Goal: Transaction & Acquisition: Purchase product/service

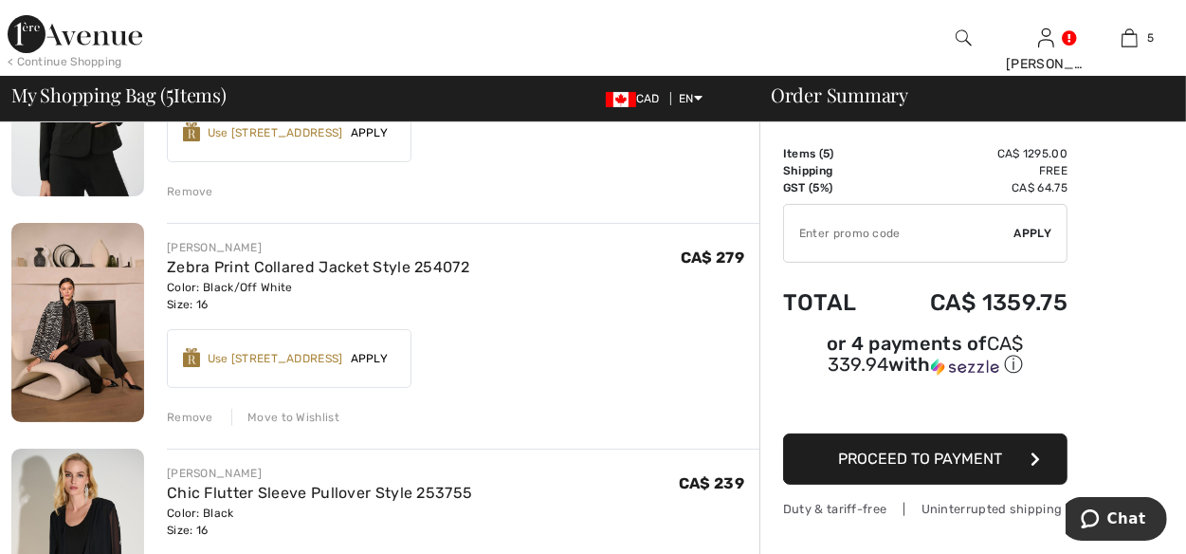
scroll to position [284, 0]
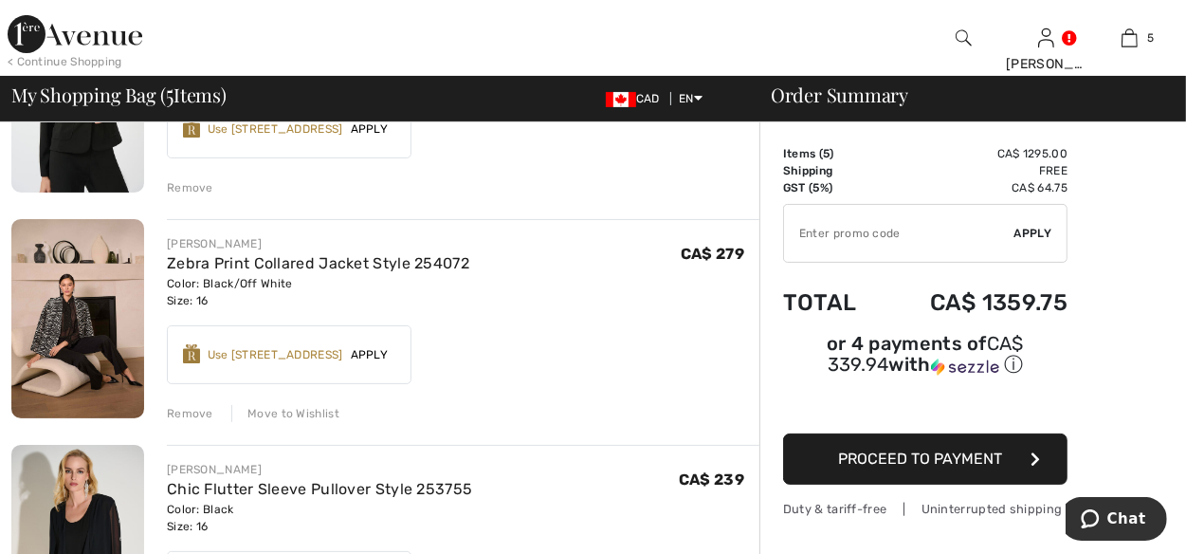
click at [176, 409] on div "Remove" at bounding box center [190, 413] width 46 height 17
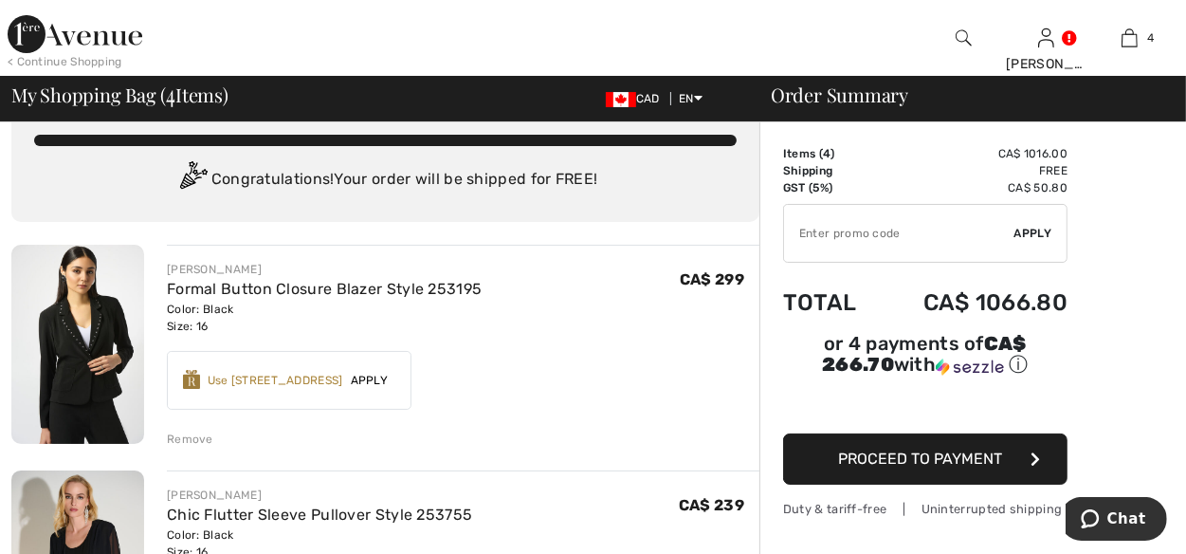
scroll to position [0, 0]
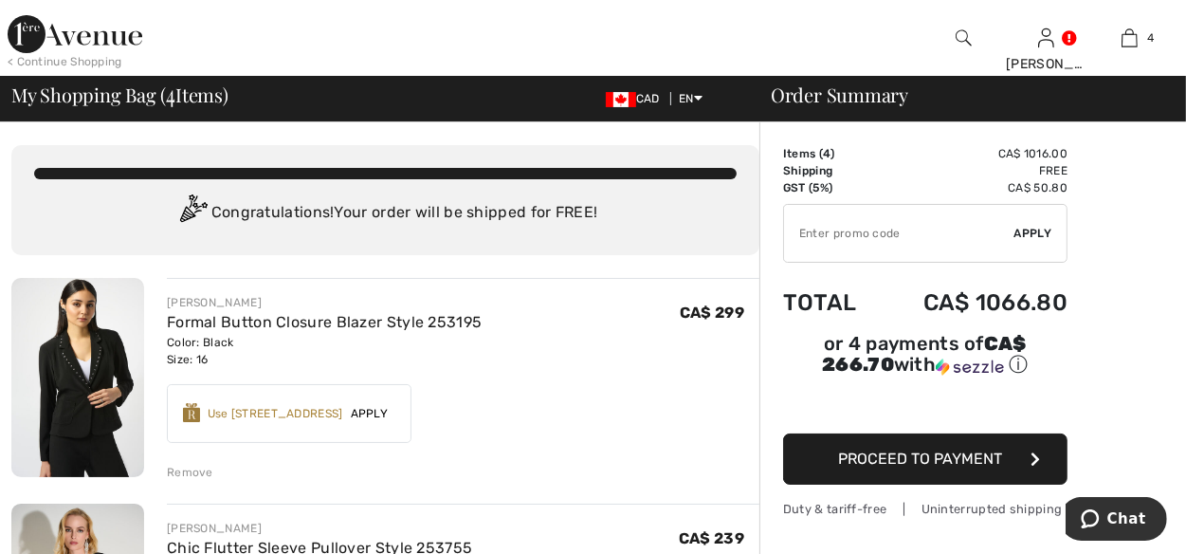
click at [68, 61] on div "< Continue Shopping" at bounding box center [65, 61] width 115 height 17
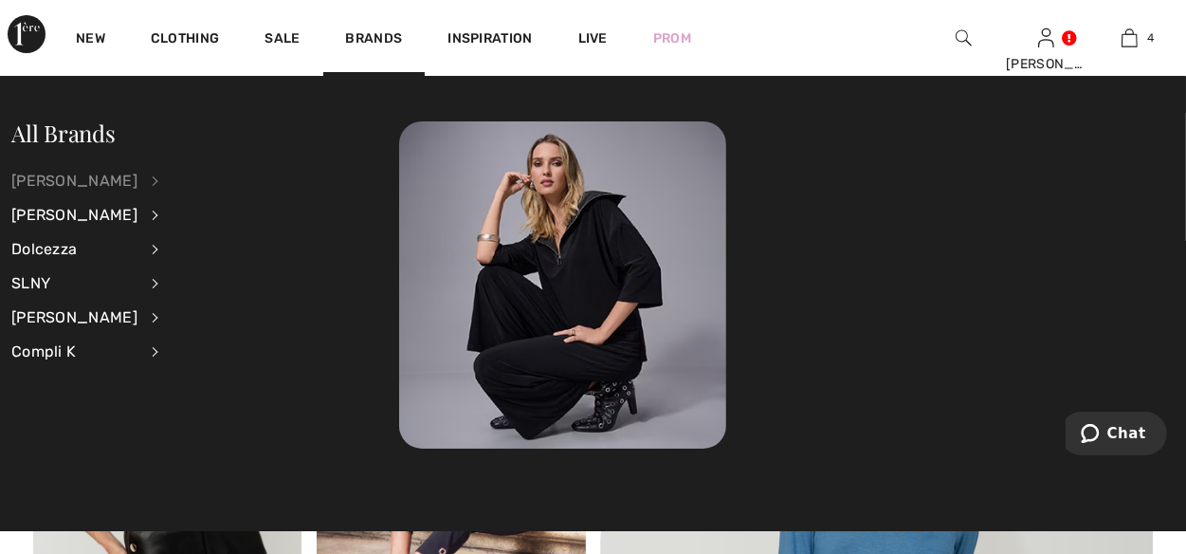
drag, startPoint x: 83, startPoint y: 177, endPoint x: 94, endPoint y: 174, distance: 11.1
click at [87, 176] on div "[PERSON_NAME]" at bounding box center [74, 181] width 126 height 34
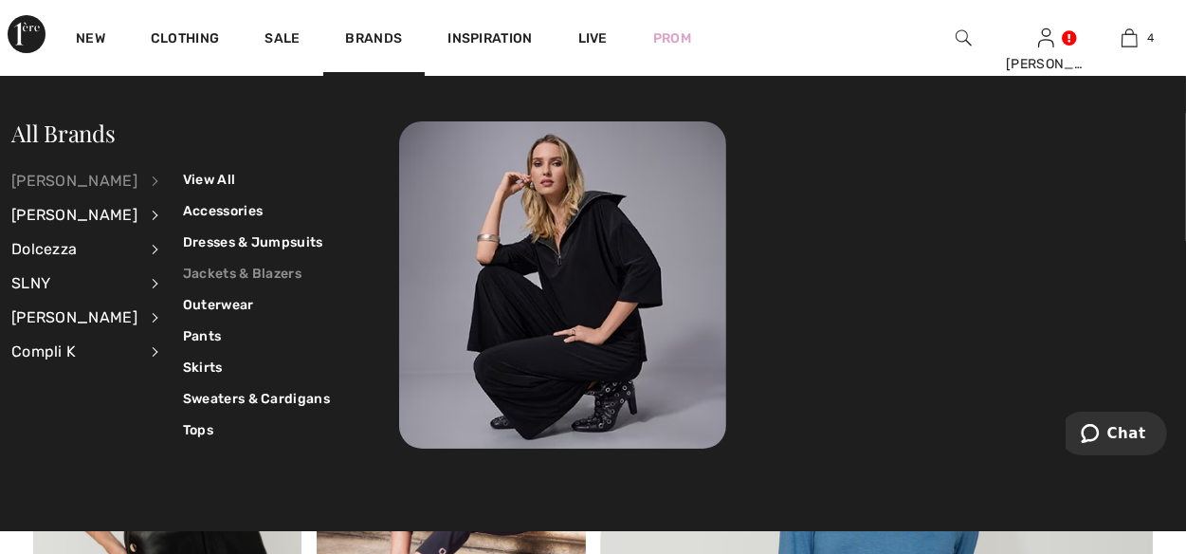
click at [239, 273] on link "Jackets & Blazers" at bounding box center [256, 273] width 147 height 31
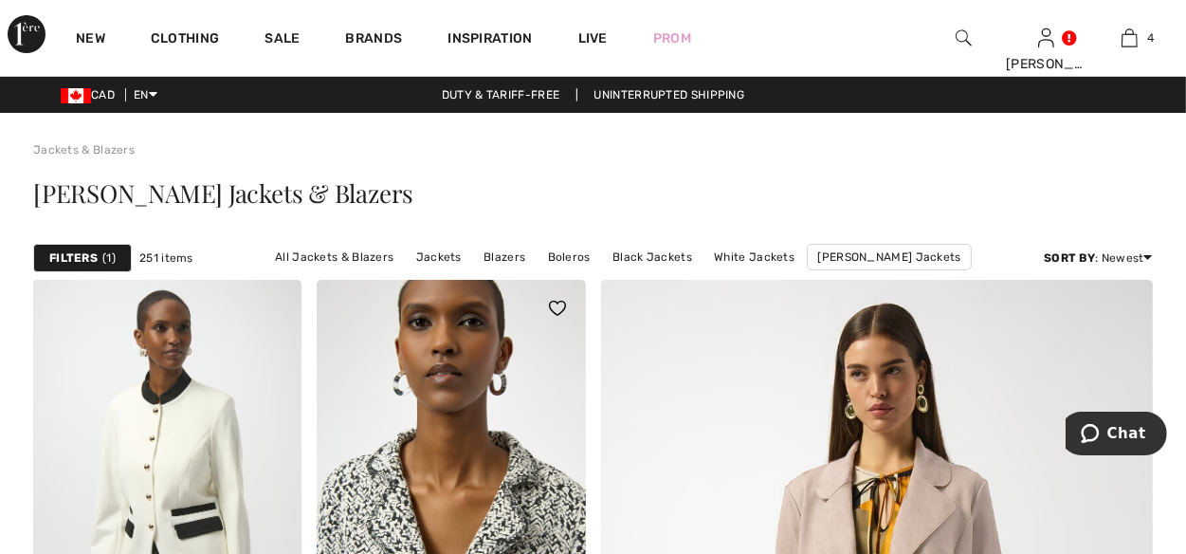
click at [496, 435] on img at bounding box center [451, 481] width 268 height 403
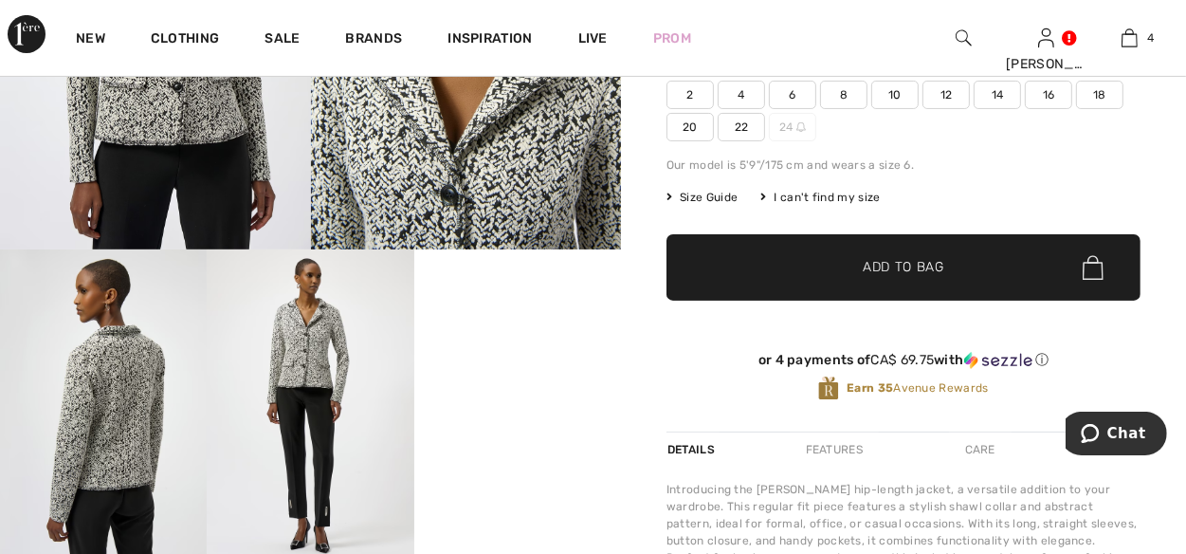
scroll to position [284, 0]
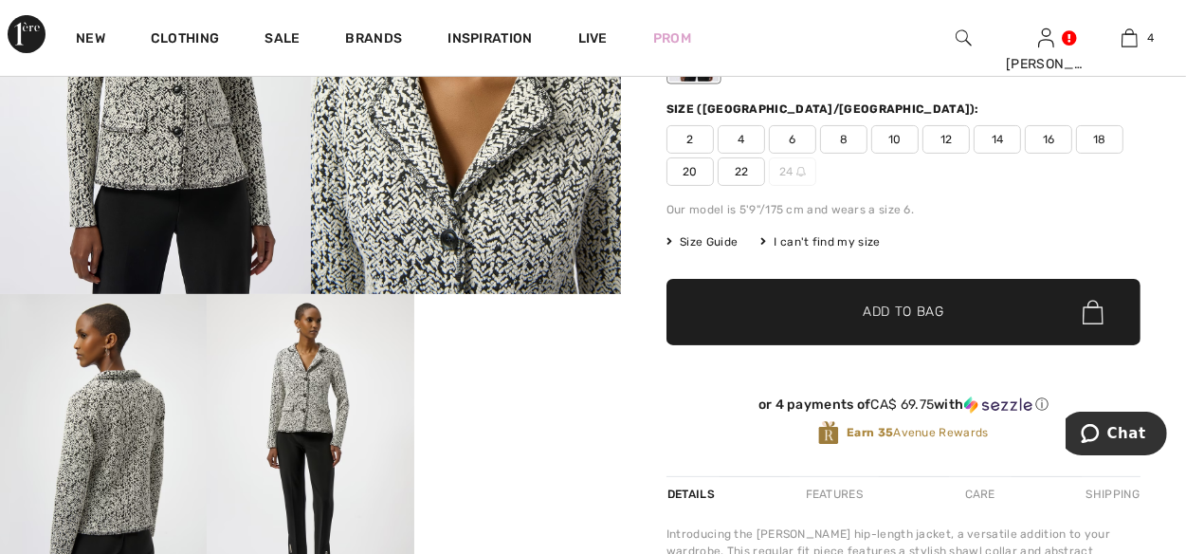
click at [1050, 138] on span "16" at bounding box center [1048, 139] width 47 height 28
click at [912, 310] on span "Add to Bag" at bounding box center [904, 312] width 82 height 20
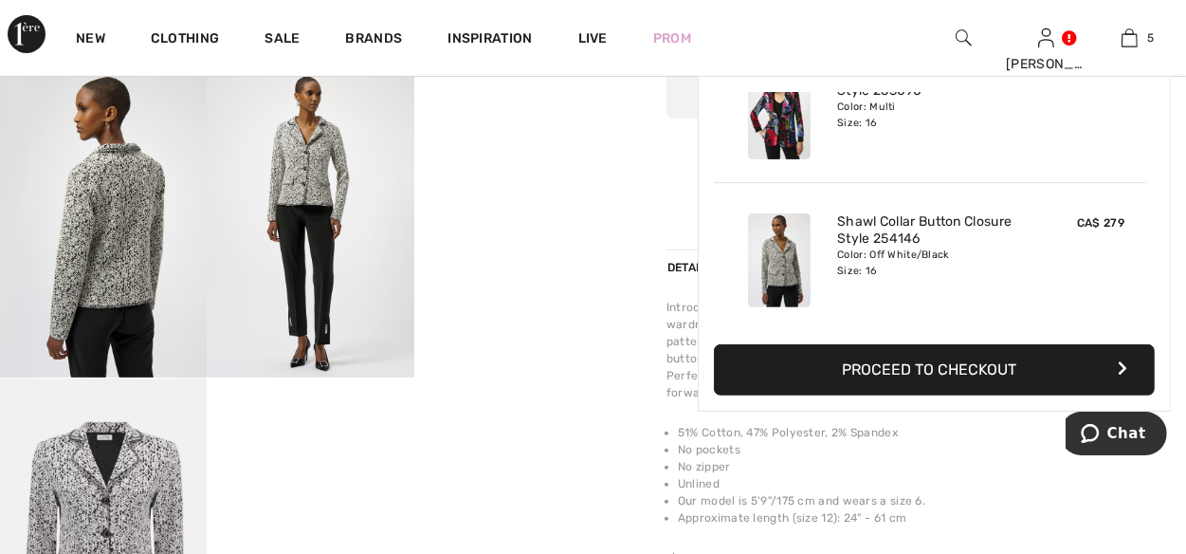
scroll to position [569, 0]
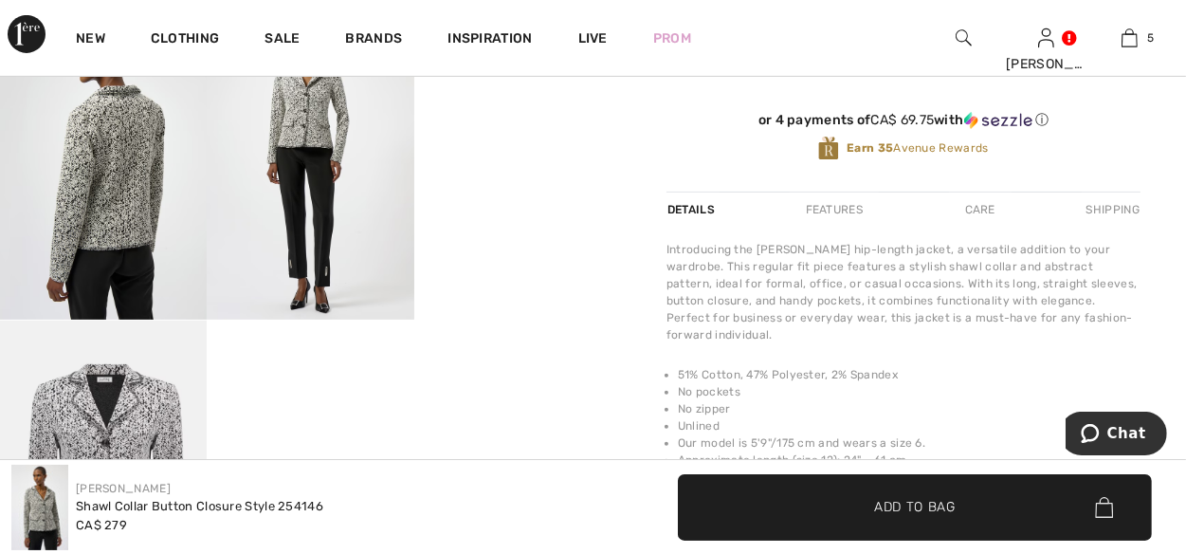
click at [562, 113] on video "Your browser does not support the video tag." at bounding box center [517, 60] width 207 height 103
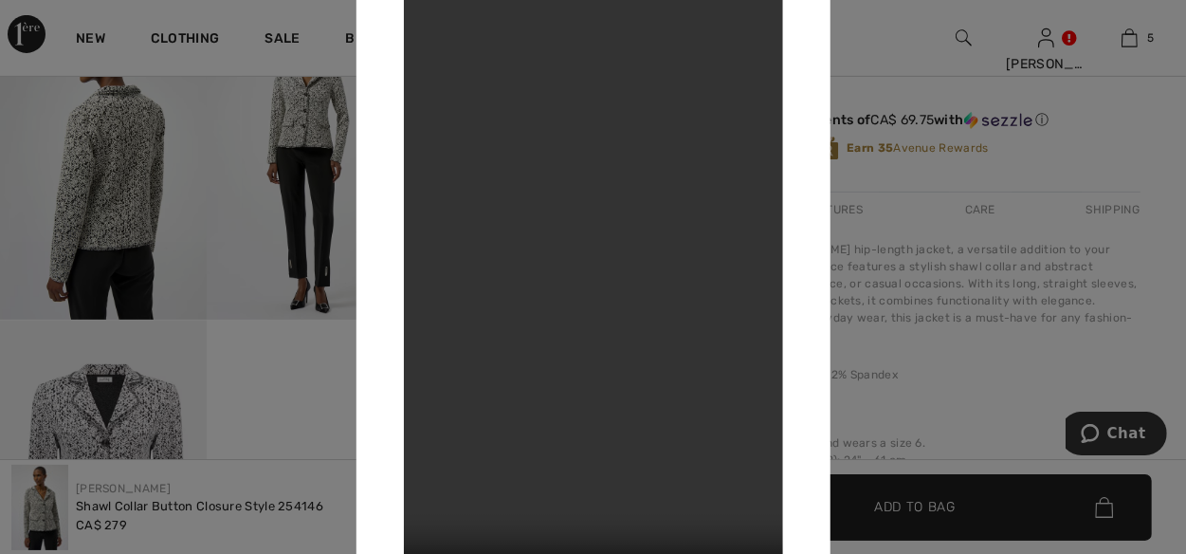
click at [137, 219] on div at bounding box center [593, 277] width 1186 height 554
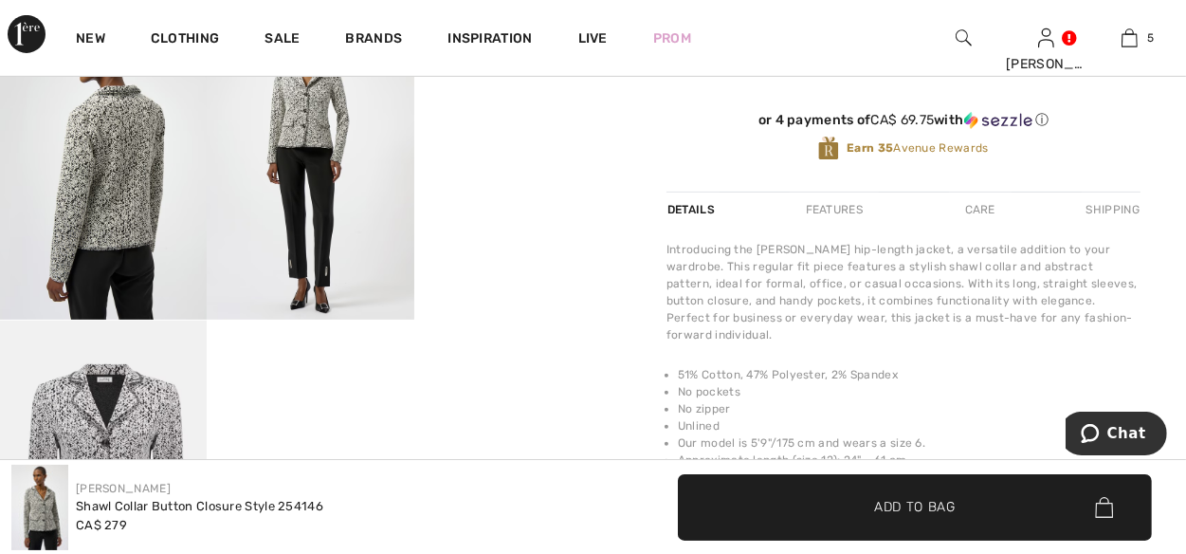
click at [35, 155] on img at bounding box center [103, 164] width 207 height 310
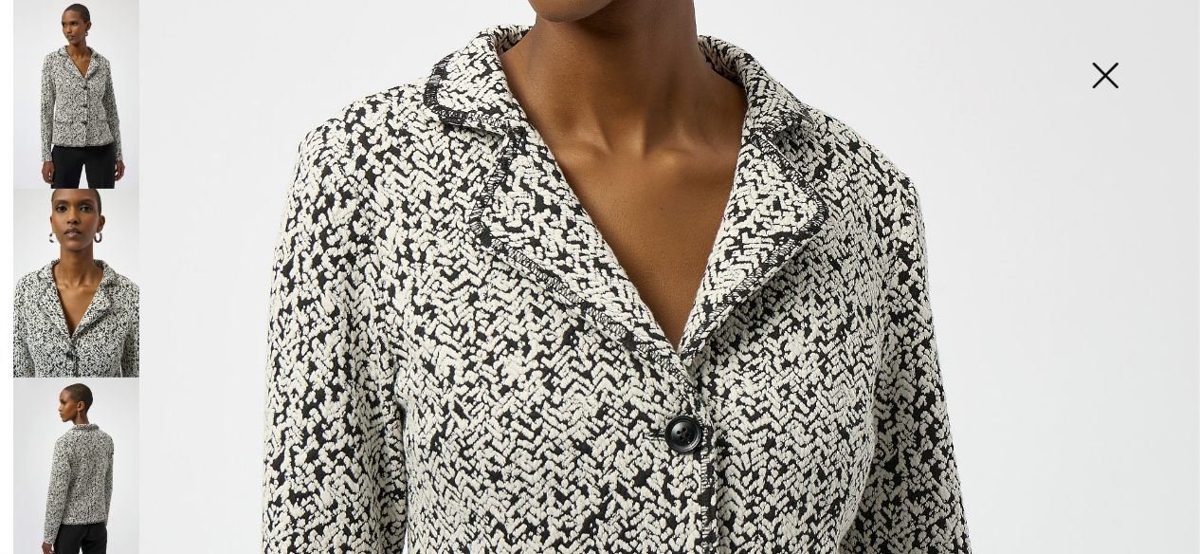
scroll to position [379, 0]
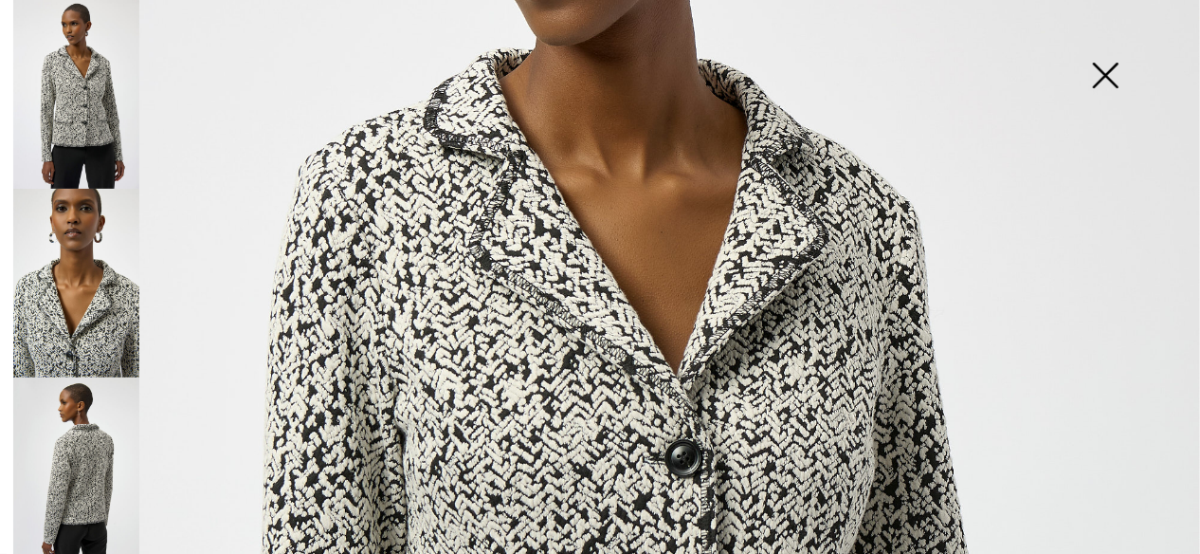
click at [1109, 71] on img at bounding box center [1105, 77] width 95 height 98
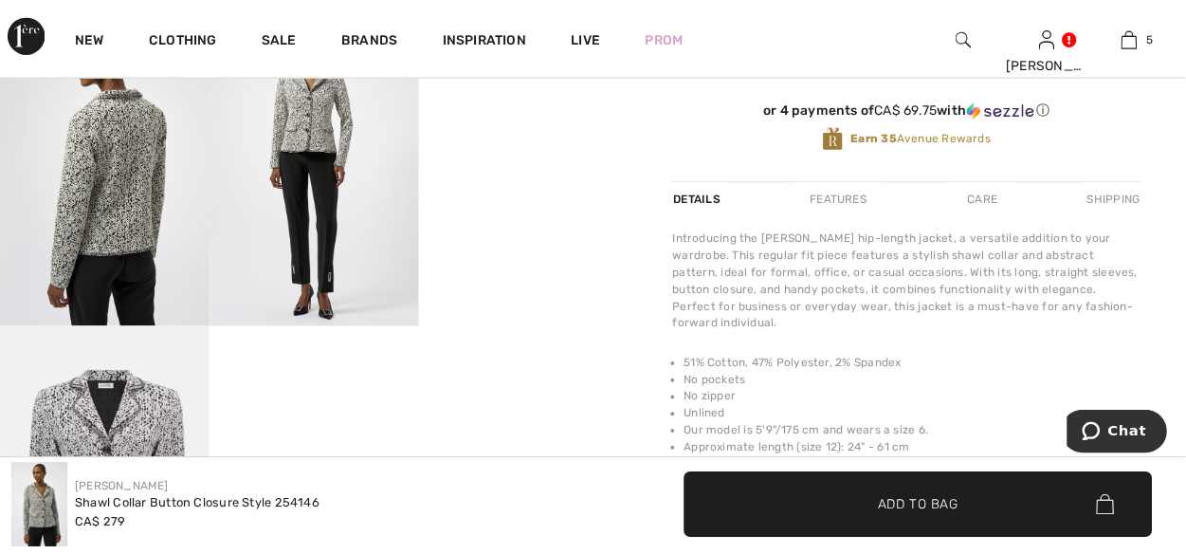
scroll to position [569, 0]
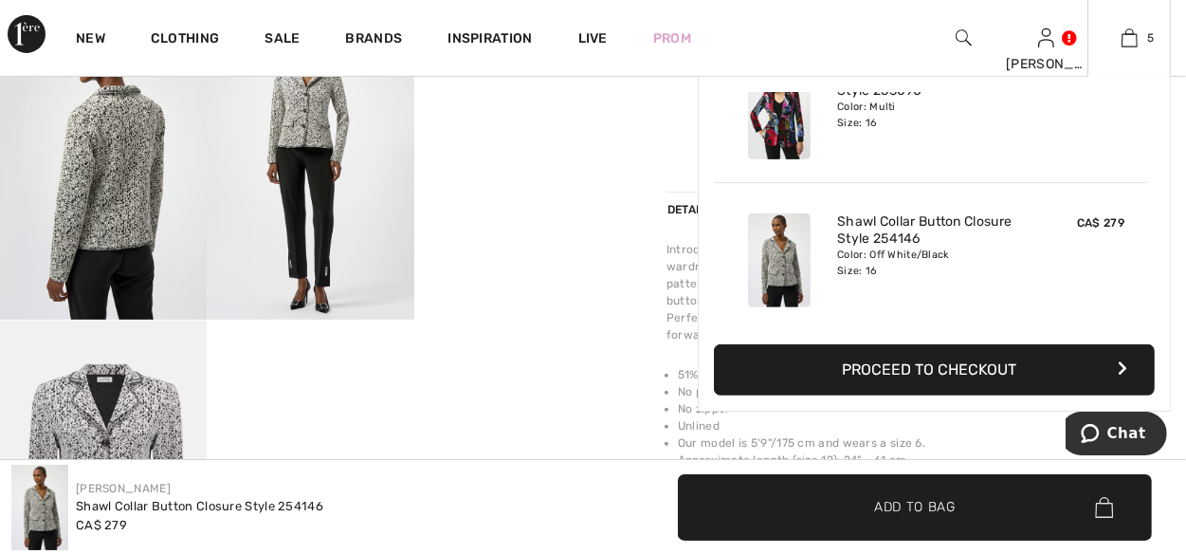
click at [905, 143] on div "Edgy Casual Blazer Style 253090 Color: Multi Size: 16" at bounding box center [931, 112] width 202 height 109
click at [1134, 41] on img at bounding box center [1130, 38] width 16 height 23
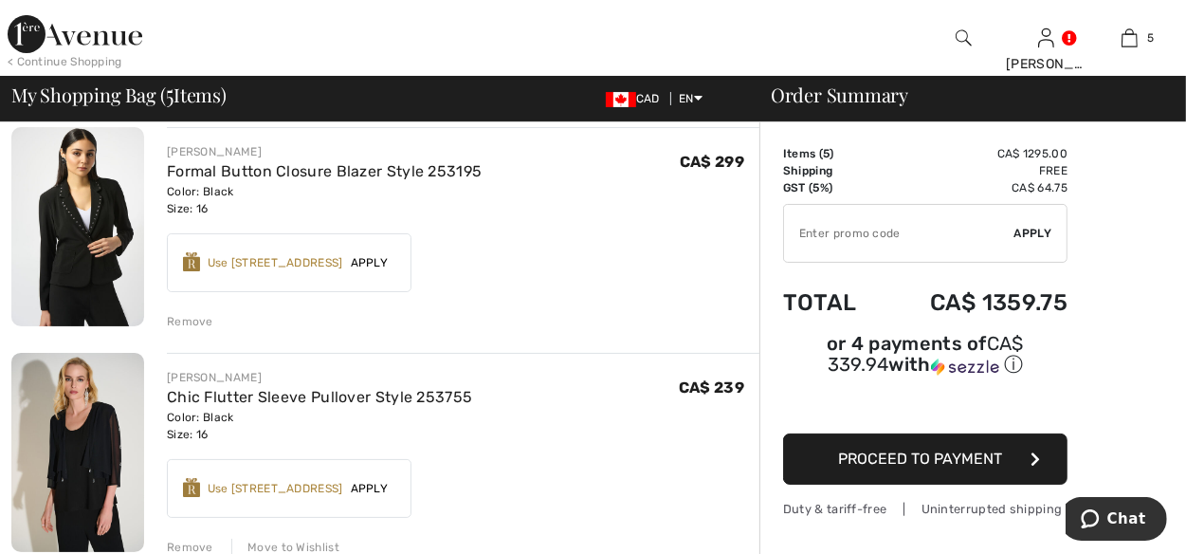
scroll to position [284, 0]
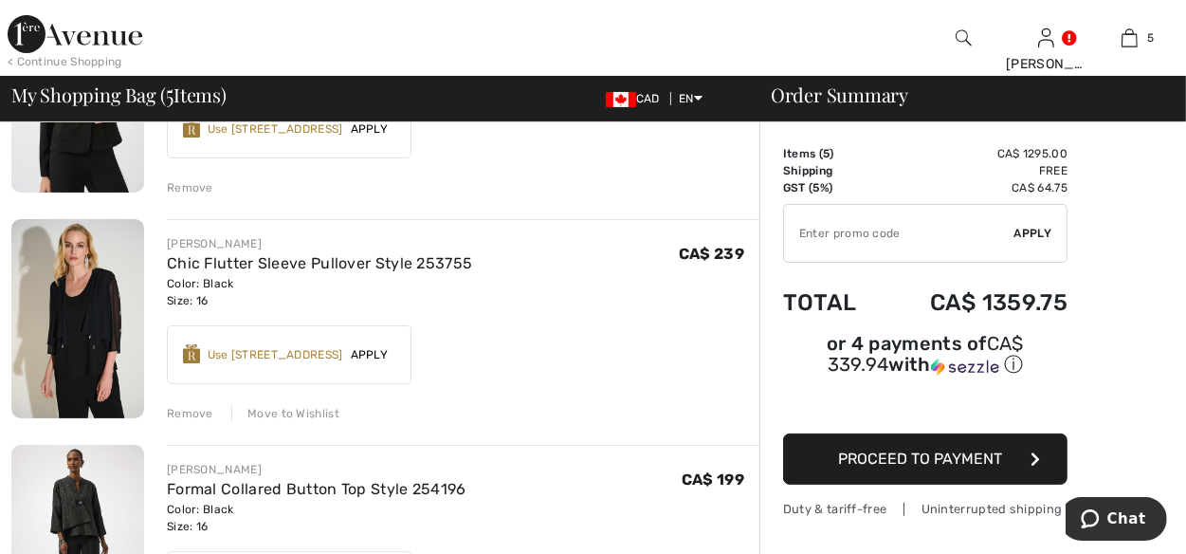
click at [197, 413] on div "Remove" at bounding box center [190, 413] width 46 height 17
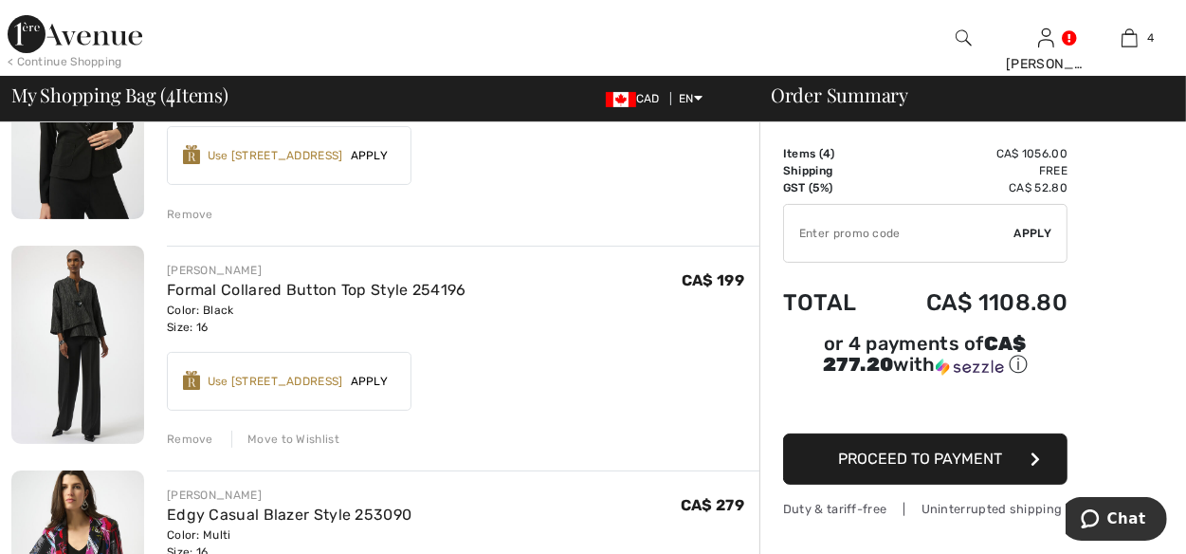
scroll to position [0, 0]
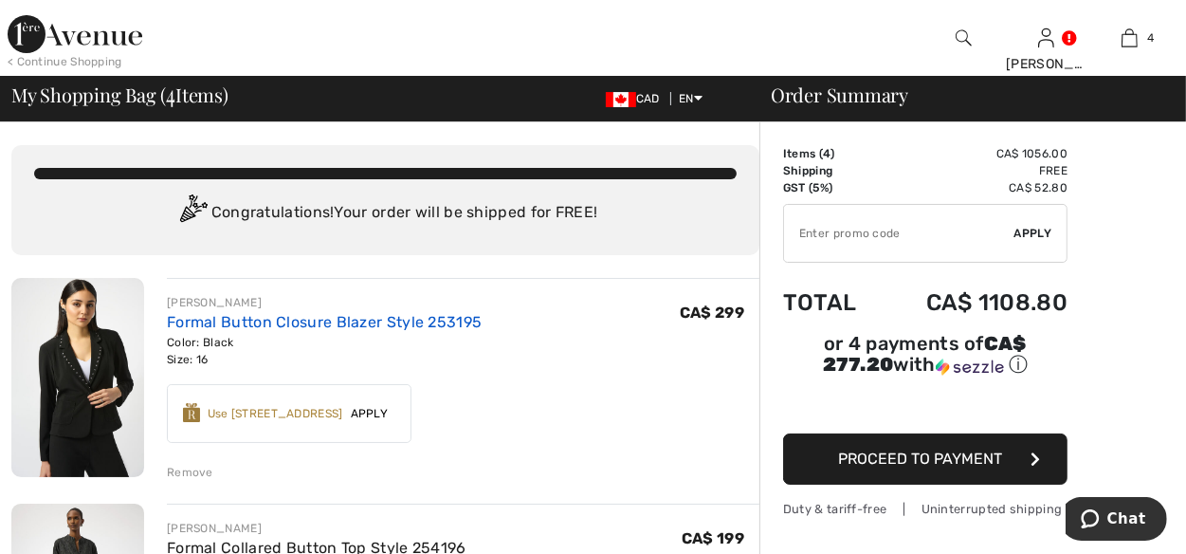
click at [224, 322] on link "Formal Button Closure Blazer Style 253195" at bounding box center [324, 322] width 315 height 18
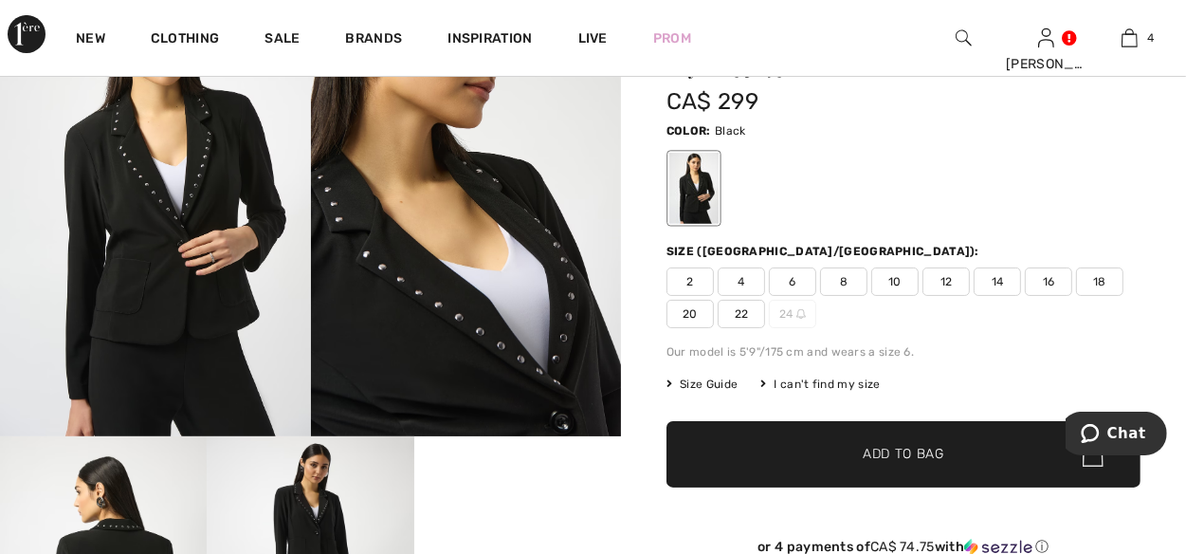
scroll to position [95, 0]
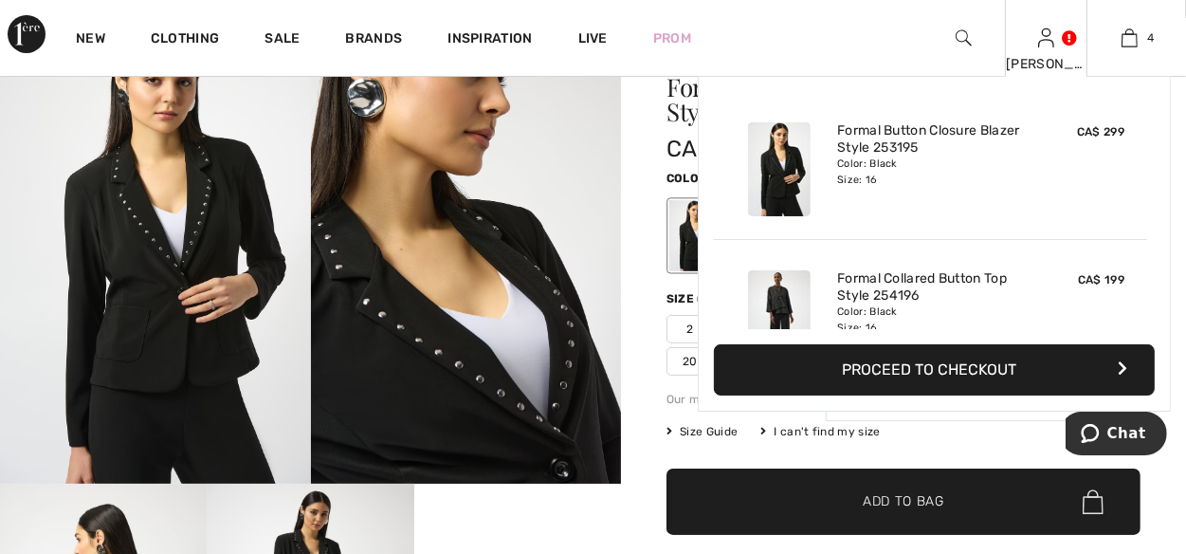
drag, startPoint x: 1127, startPoint y: 33, endPoint x: 1072, endPoint y: 38, distance: 55.2
click at [1127, 34] on img at bounding box center [1130, 38] width 16 height 23
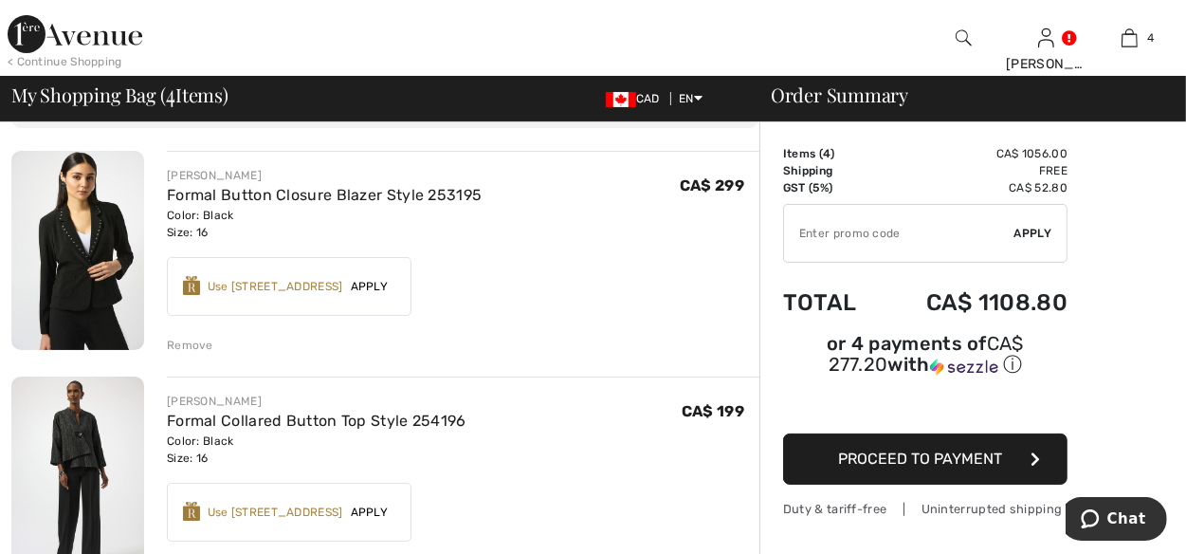
scroll to position [95, 0]
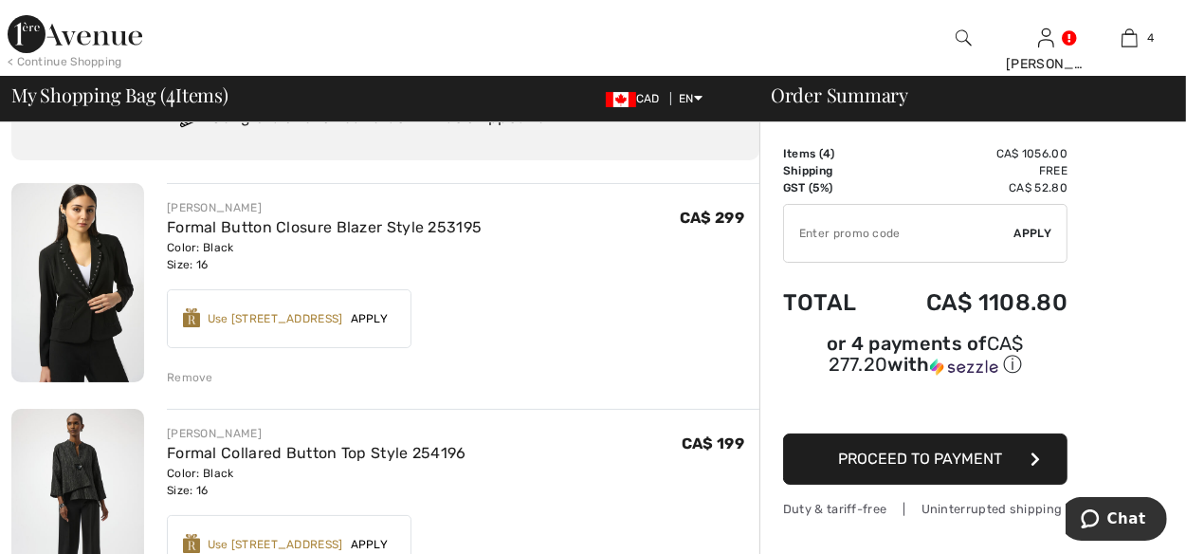
click at [198, 377] on div "Remove" at bounding box center [190, 377] width 46 height 17
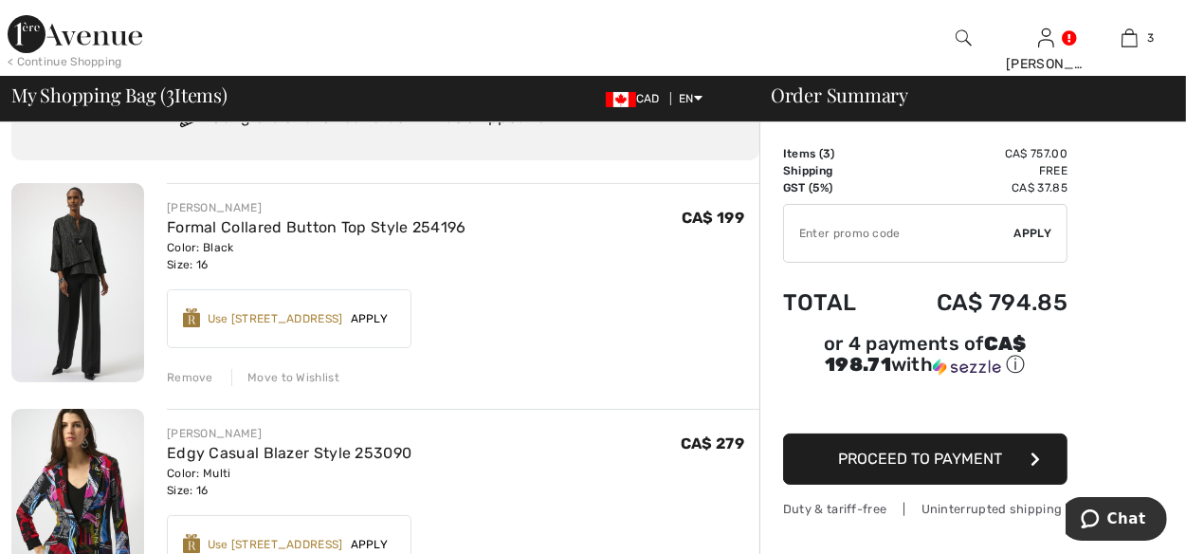
drag, startPoint x: 82, startPoint y: 253, endPoint x: 129, endPoint y: 248, distance: 47.6
click at [82, 252] on img at bounding box center [77, 282] width 133 height 199
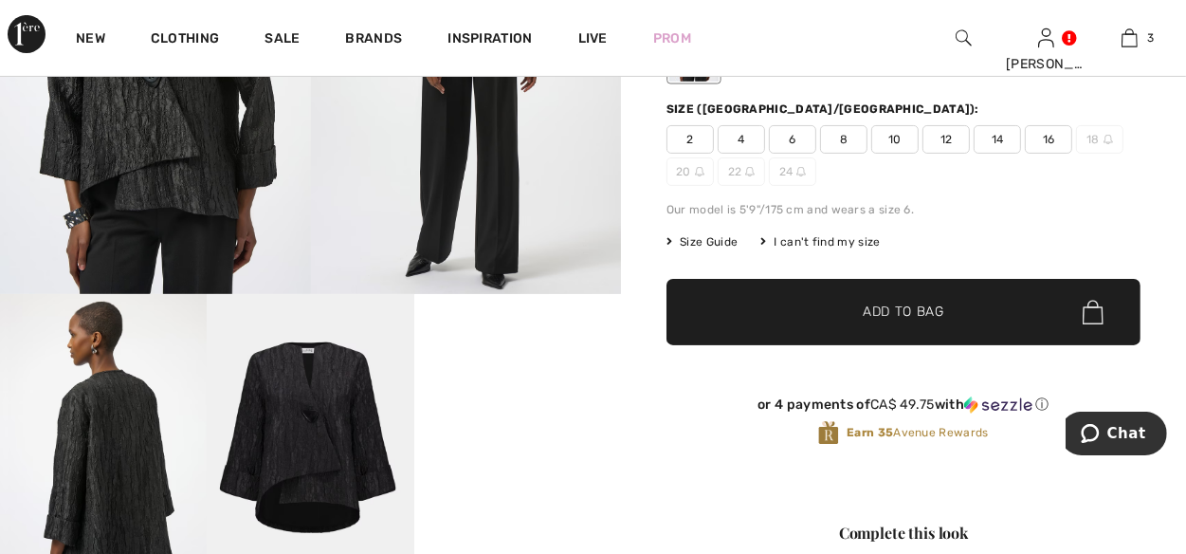
scroll to position [284, 0]
click at [536, 397] on video "Your browser does not support the video tag." at bounding box center [517, 345] width 207 height 103
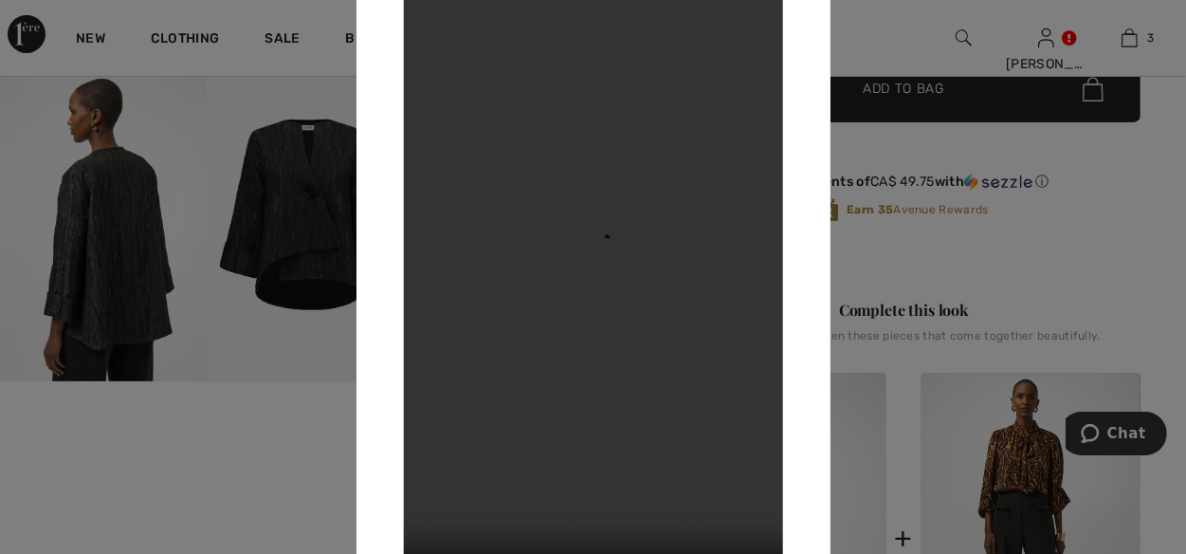
scroll to position [569, 0]
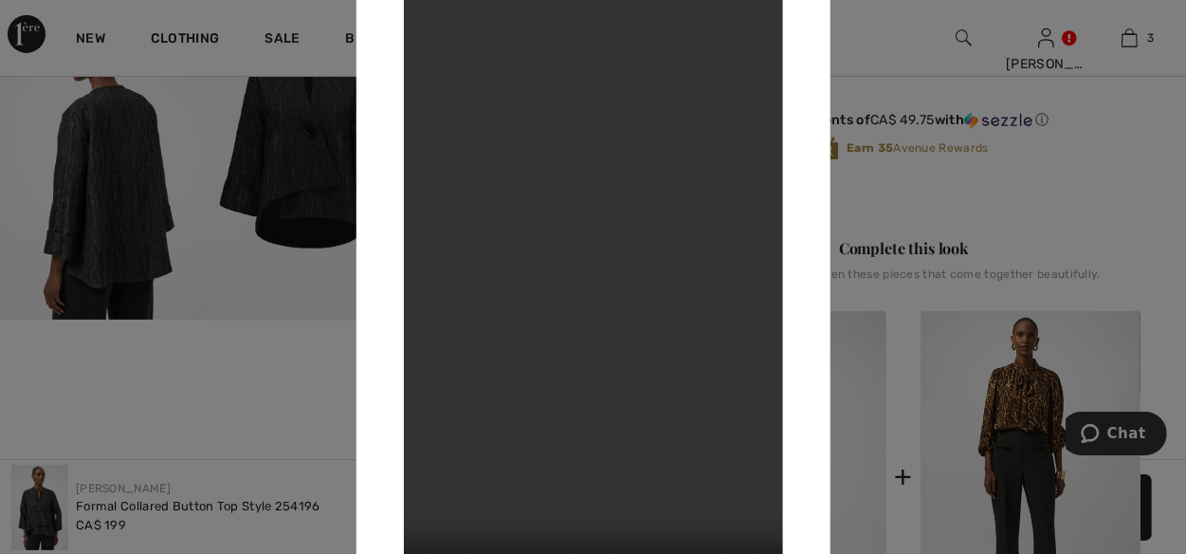
click at [233, 246] on div at bounding box center [593, 277] width 1186 height 554
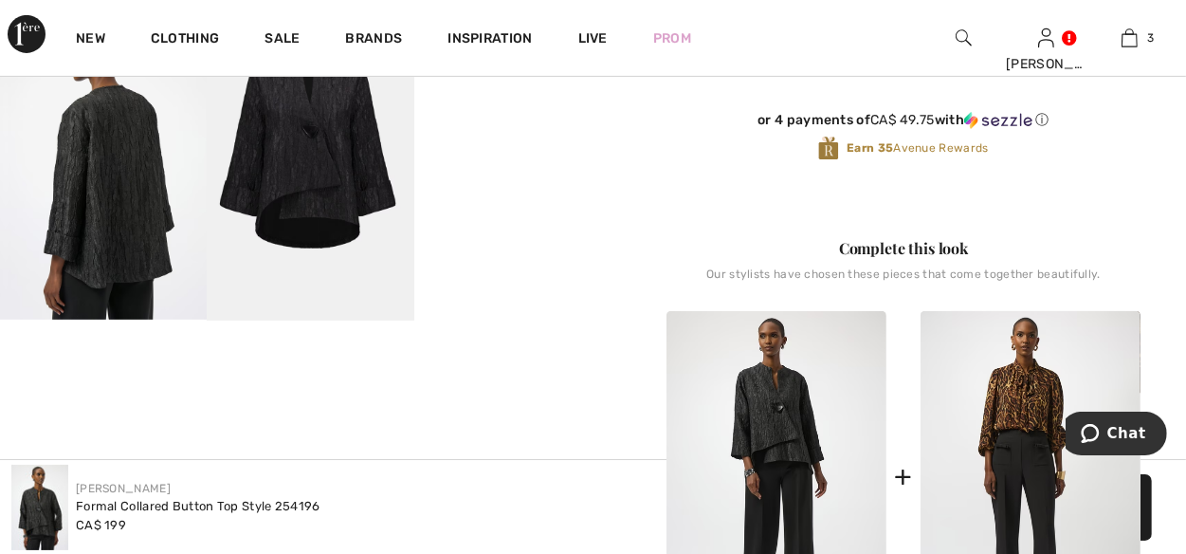
click at [127, 205] on img at bounding box center [103, 164] width 207 height 310
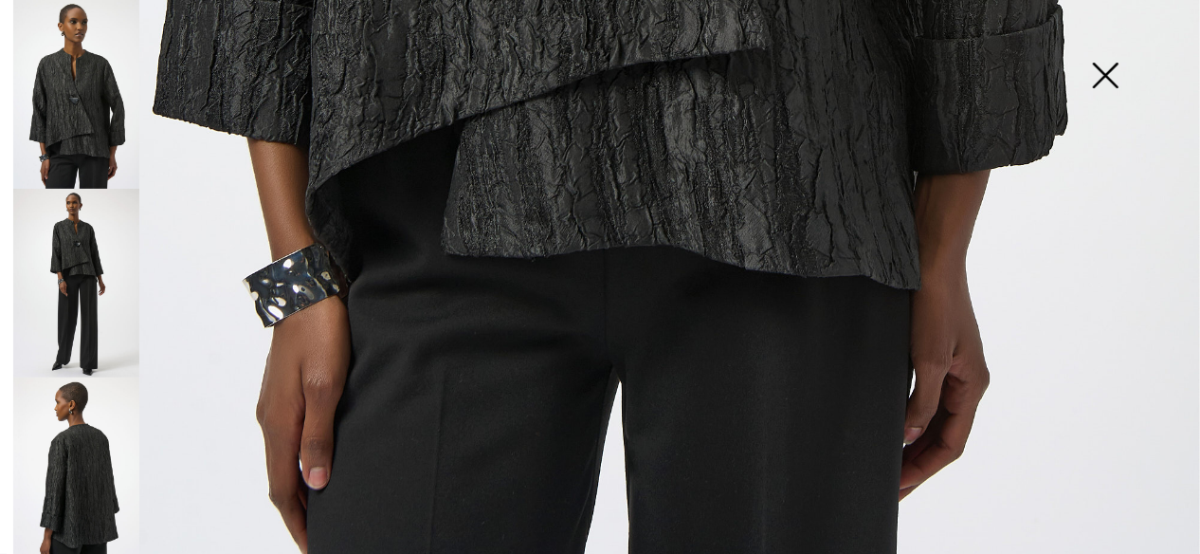
scroll to position [1224, 0]
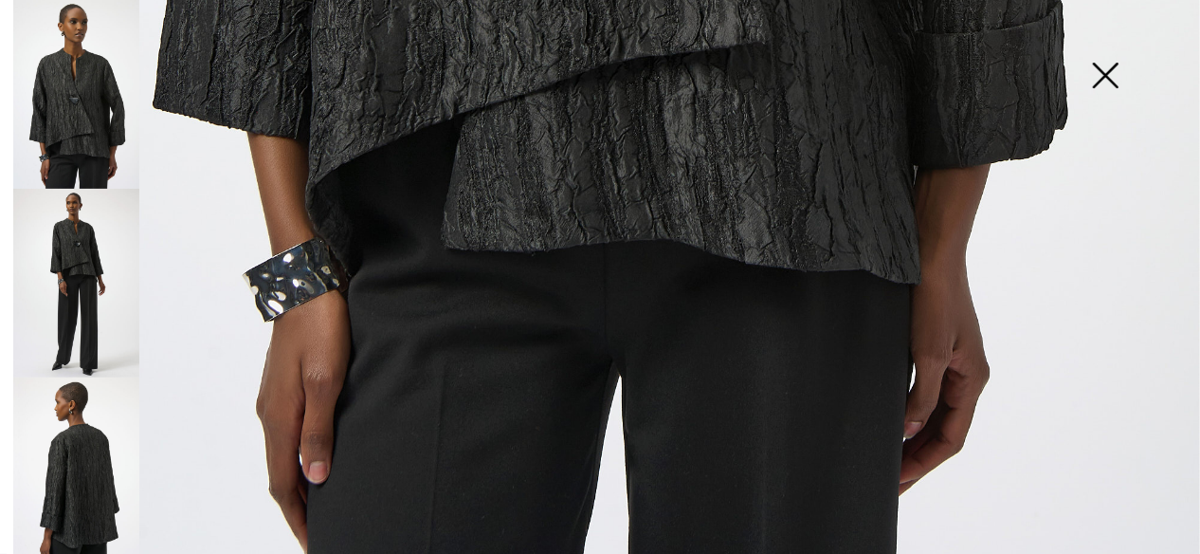
click at [95, 482] on img at bounding box center [76, 471] width 126 height 189
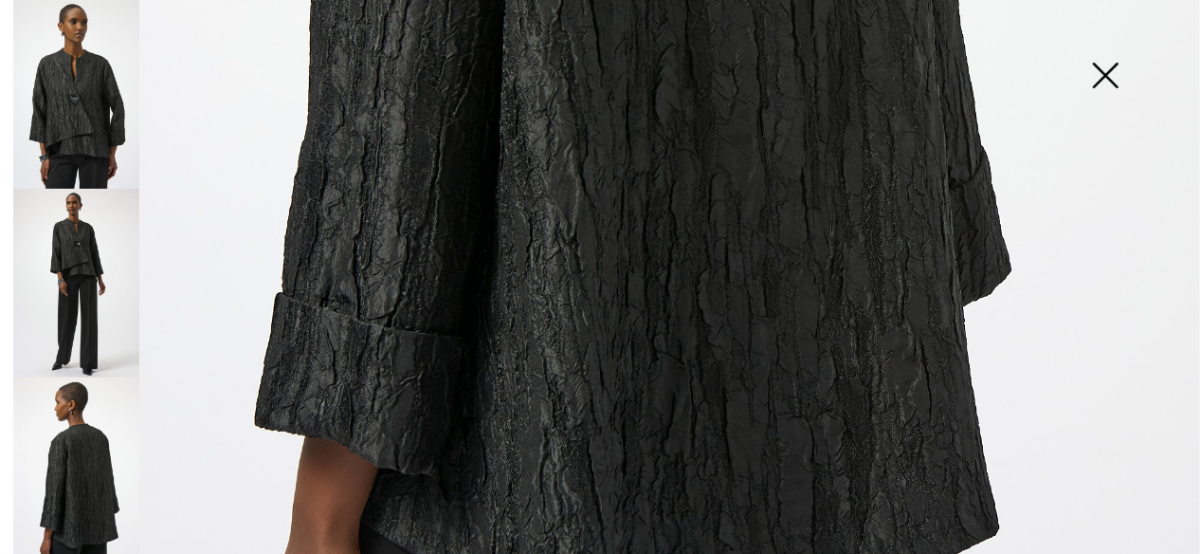
scroll to position [466, 0]
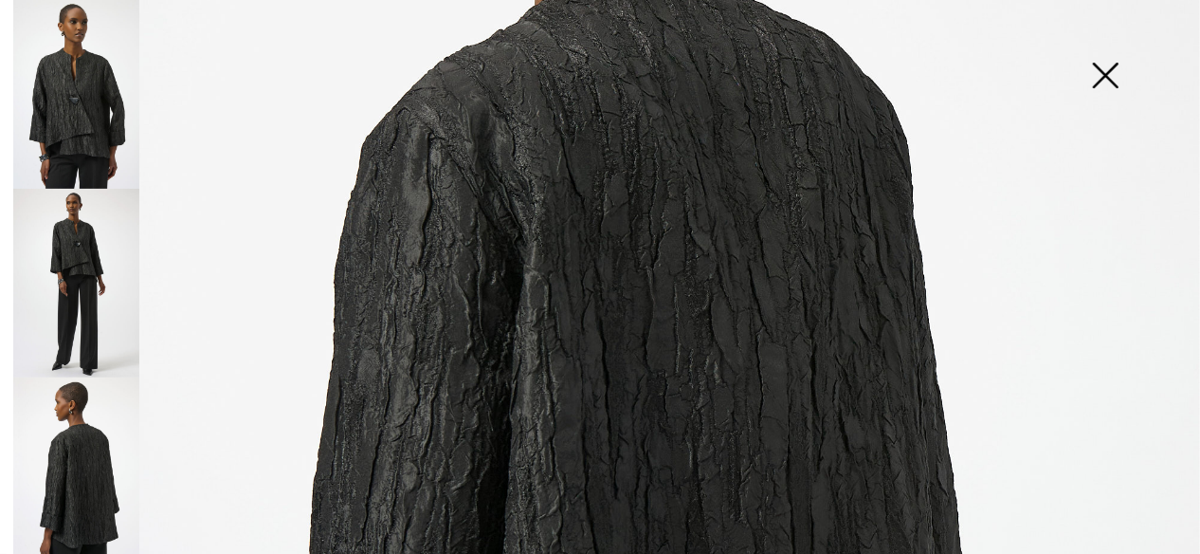
click at [1090, 61] on img at bounding box center [1105, 77] width 95 height 98
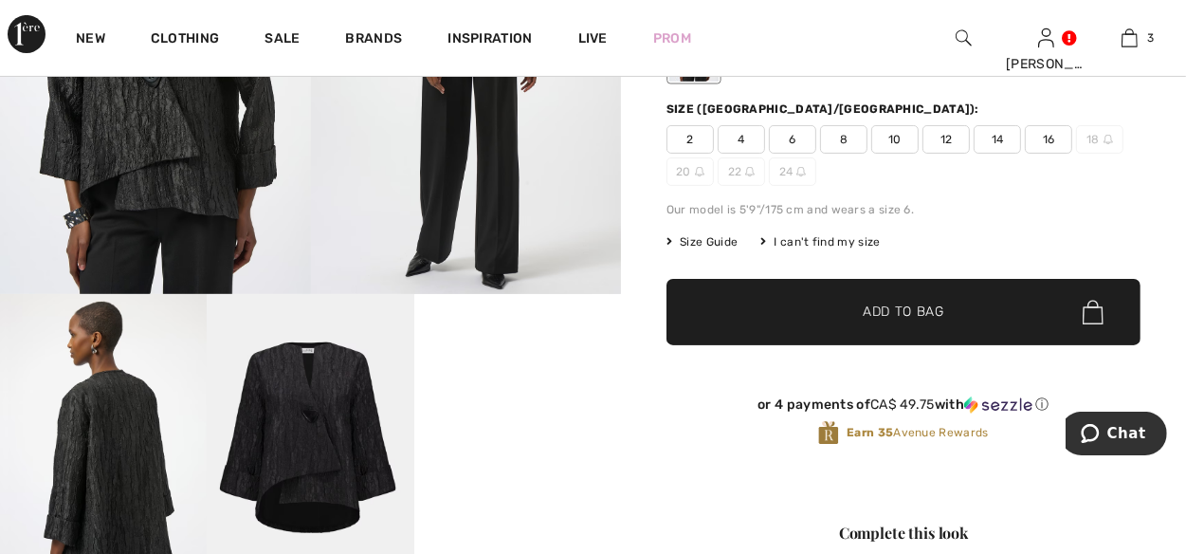
scroll to position [0, 0]
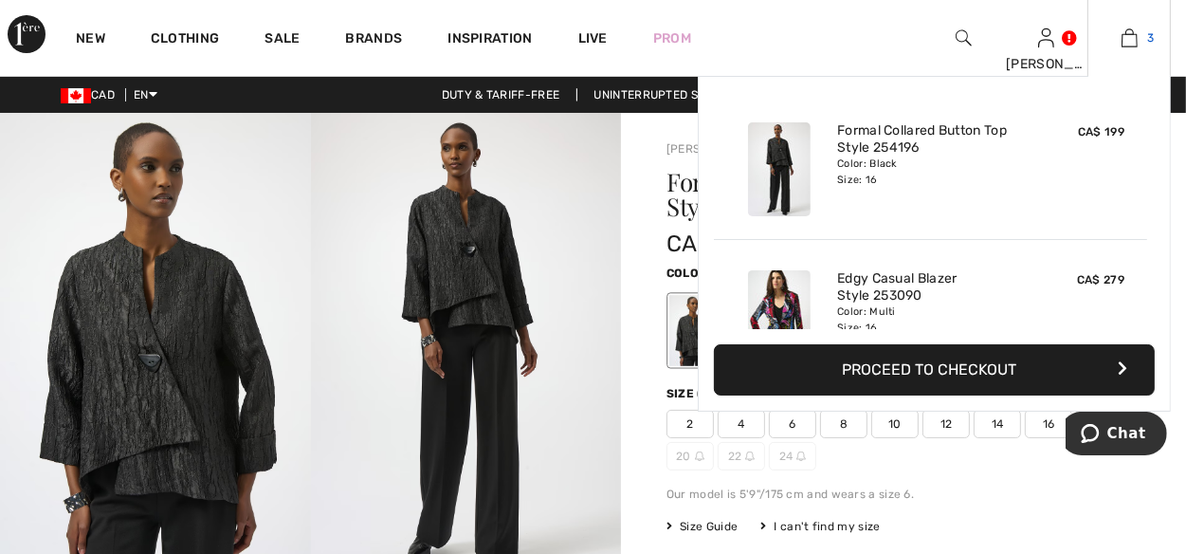
click at [1128, 37] on img at bounding box center [1130, 38] width 16 height 23
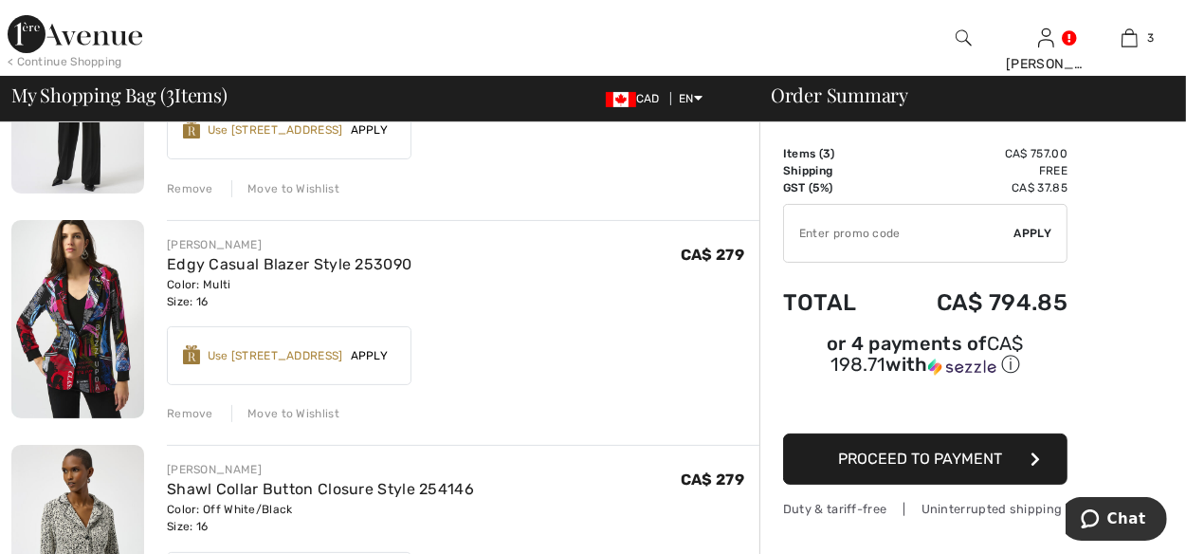
scroll to position [284, 0]
click at [226, 268] on link "Edgy Casual Blazer Style 253090" at bounding box center [289, 263] width 245 height 18
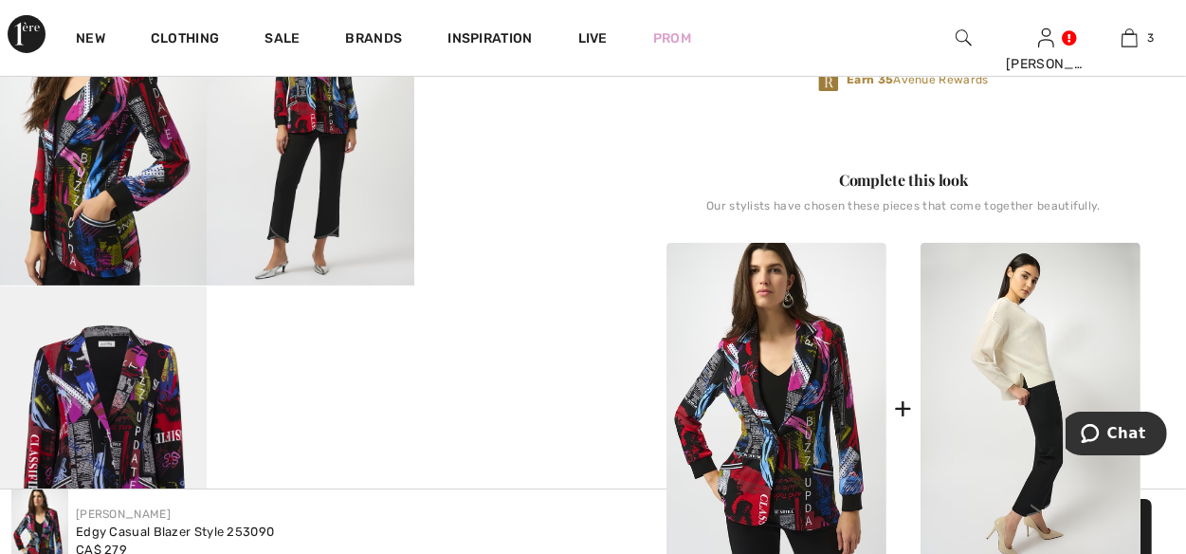
scroll to position [474, 0]
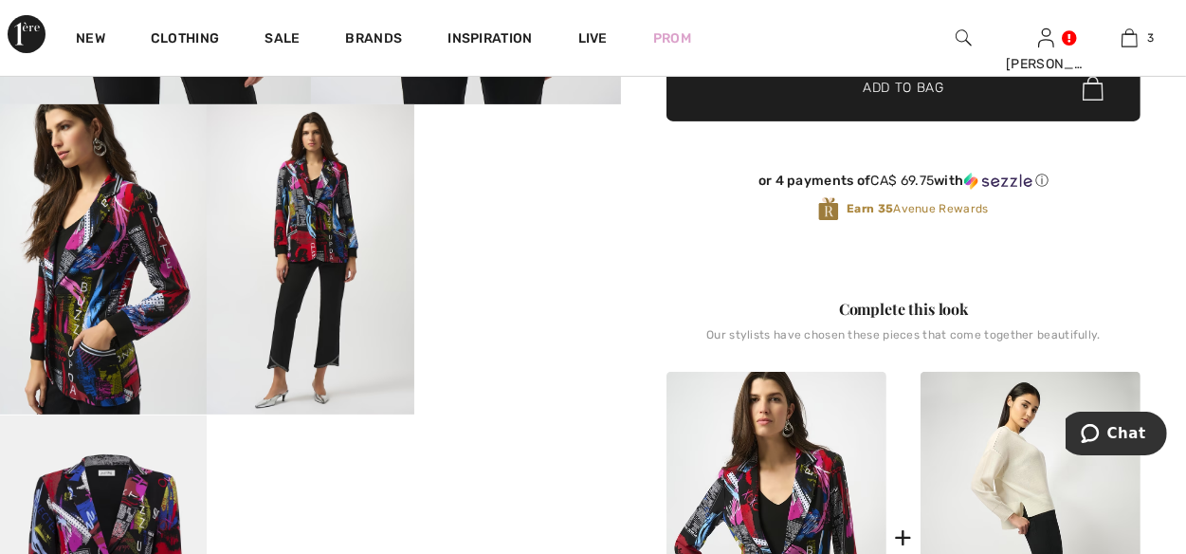
click at [561, 208] on video "Your browser does not support the video tag." at bounding box center [517, 155] width 207 height 103
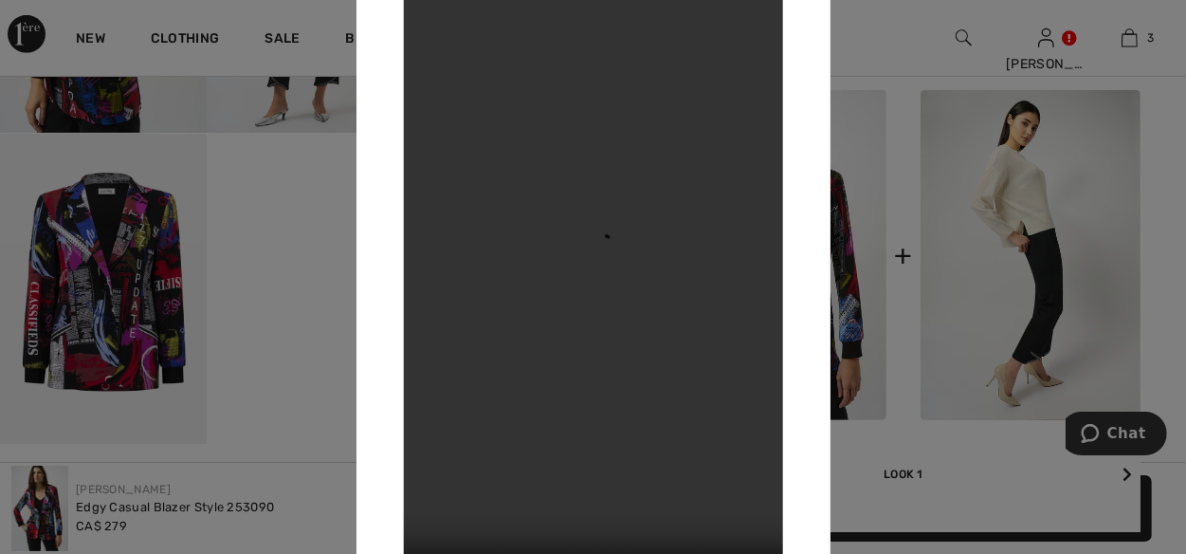
scroll to position [759, 0]
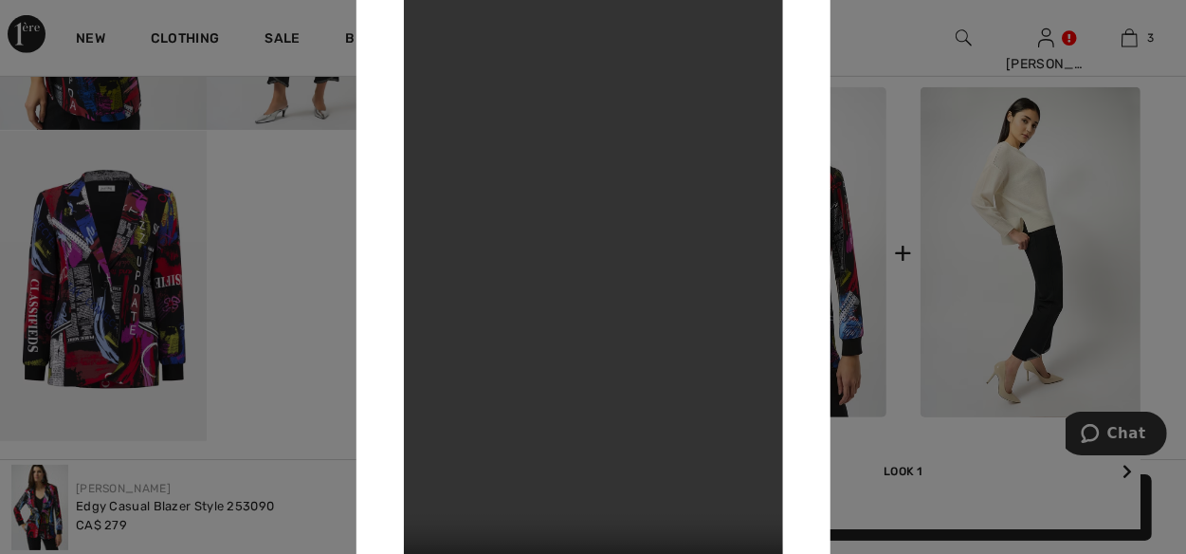
click at [124, 263] on div at bounding box center [593, 277] width 1186 height 554
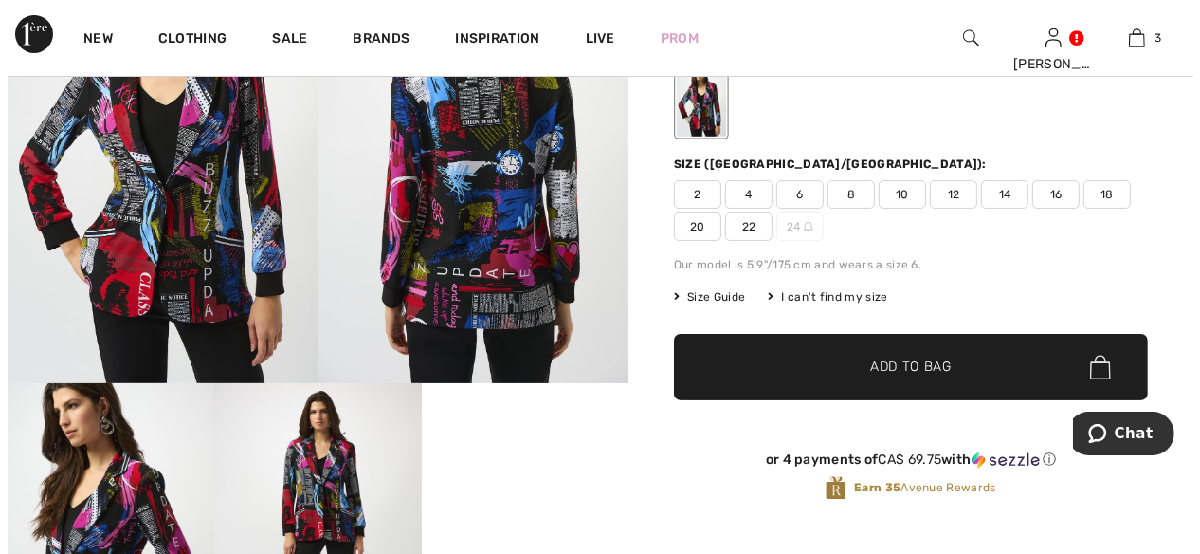
scroll to position [95, 0]
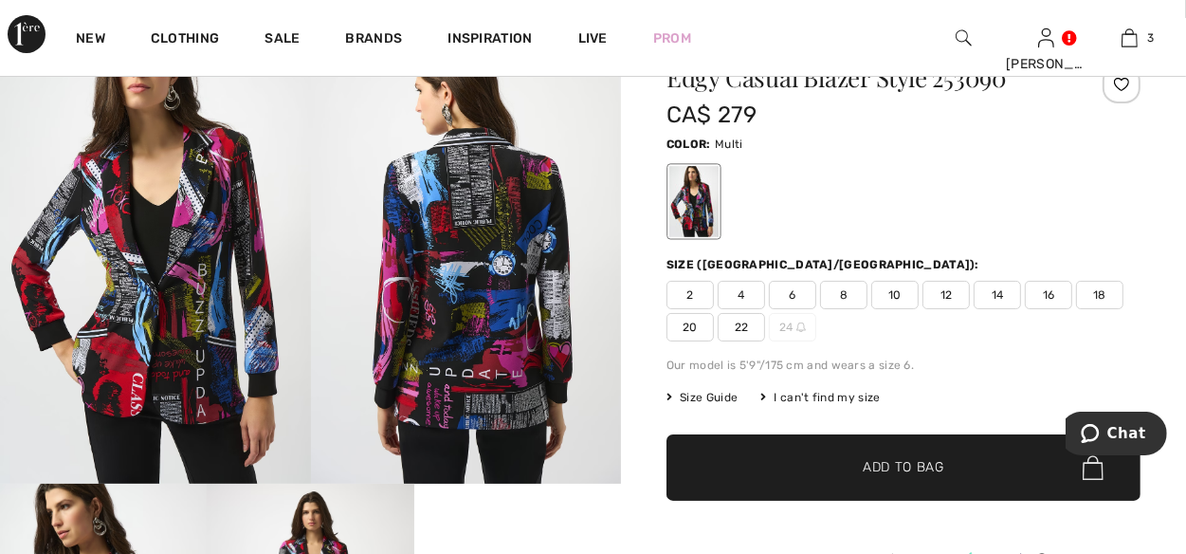
click at [422, 220] on img at bounding box center [466, 251] width 311 height 466
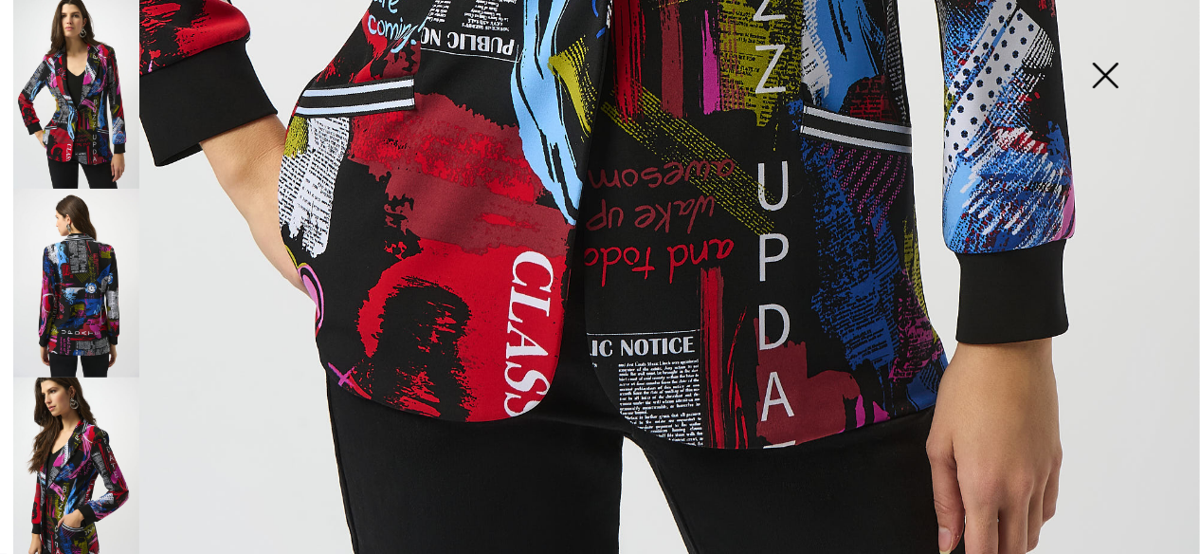
scroll to position [1129, 0]
